Goal: Transaction & Acquisition: Book appointment/travel/reservation

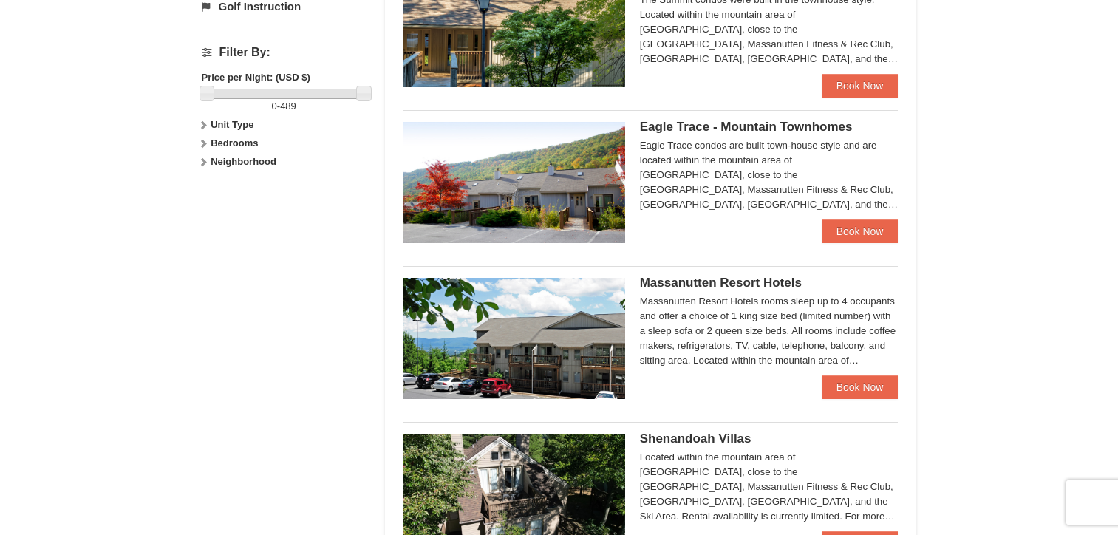
scroll to position [781, 0]
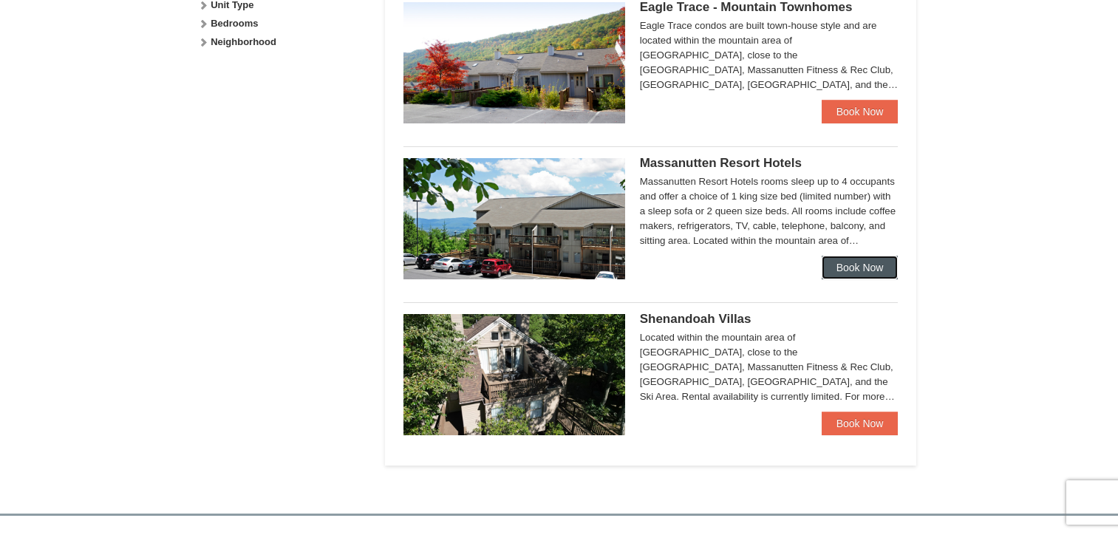
click at [860, 258] on link "Book Now" at bounding box center [860, 268] width 77 height 24
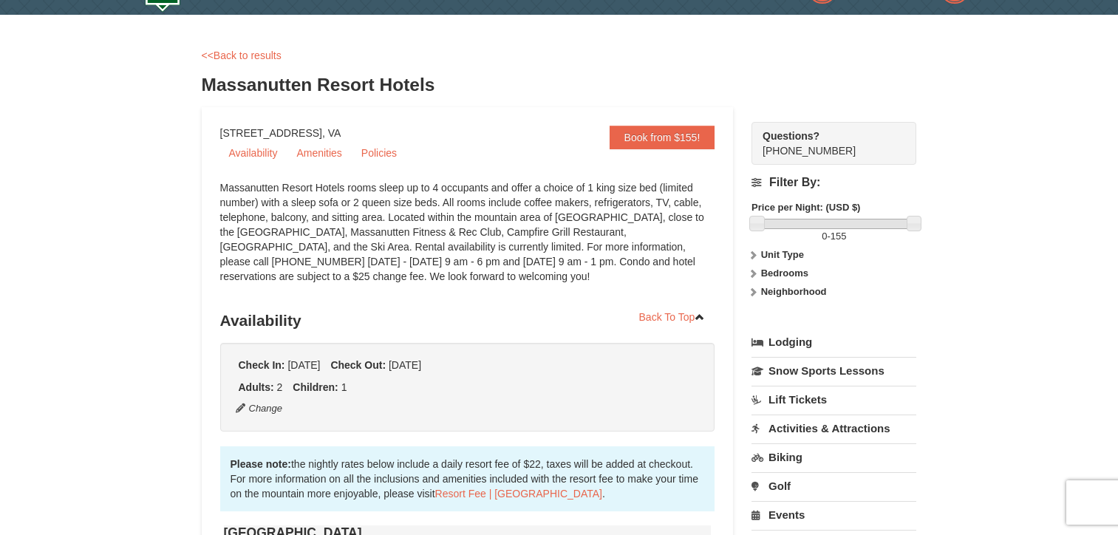
scroll to position [34, 0]
